Goal: Task Accomplishment & Management: Manage account settings

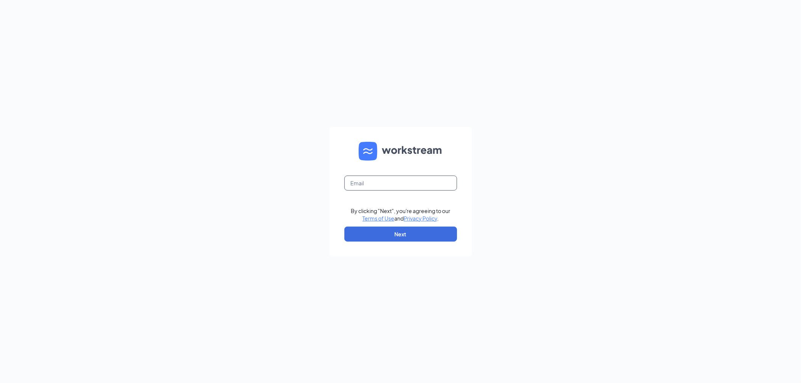
click at [374, 184] on input "text" at bounding box center [400, 183] width 113 height 15
type input "[EMAIL_ADDRESS][DOMAIN_NAME]"
click at [390, 235] on button "Next" at bounding box center [400, 234] width 113 height 15
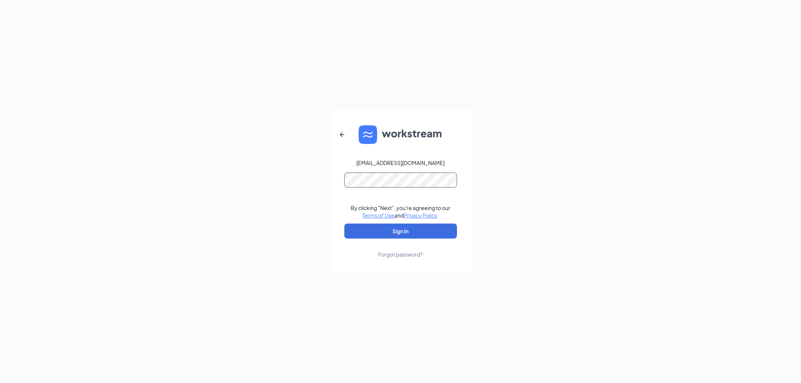
click at [344, 224] on button "Sign In" at bounding box center [400, 231] width 113 height 15
click at [351, 232] on button "Sign In" at bounding box center [400, 231] width 113 height 15
click at [370, 230] on button "Sign In" at bounding box center [400, 231] width 113 height 15
click at [343, 135] on icon "ArrowLeftNew" at bounding box center [341, 134] width 9 height 9
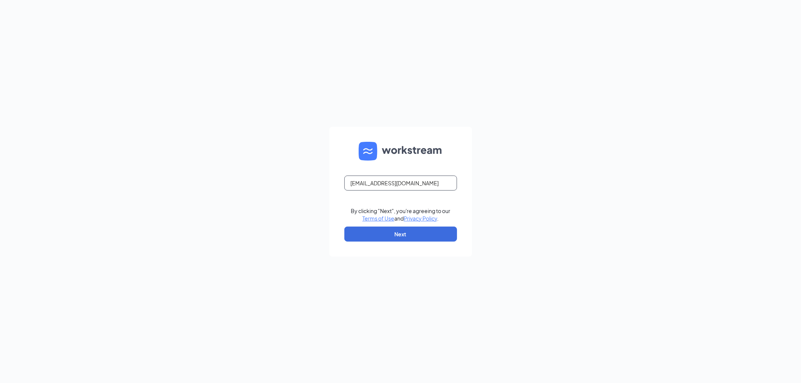
click at [399, 185] on input "[EMAIL_ADDRESS][DOMAIN_NAME]" at bounding box center [400, 183] width 113 height 15
type input "[EMAIL_ADDRESS][DOMAIN_NAME]"
click at [410, 234] on button "Next" at bounding box center [400, 234] width 113 height 15
